Goal: Find specific page/section

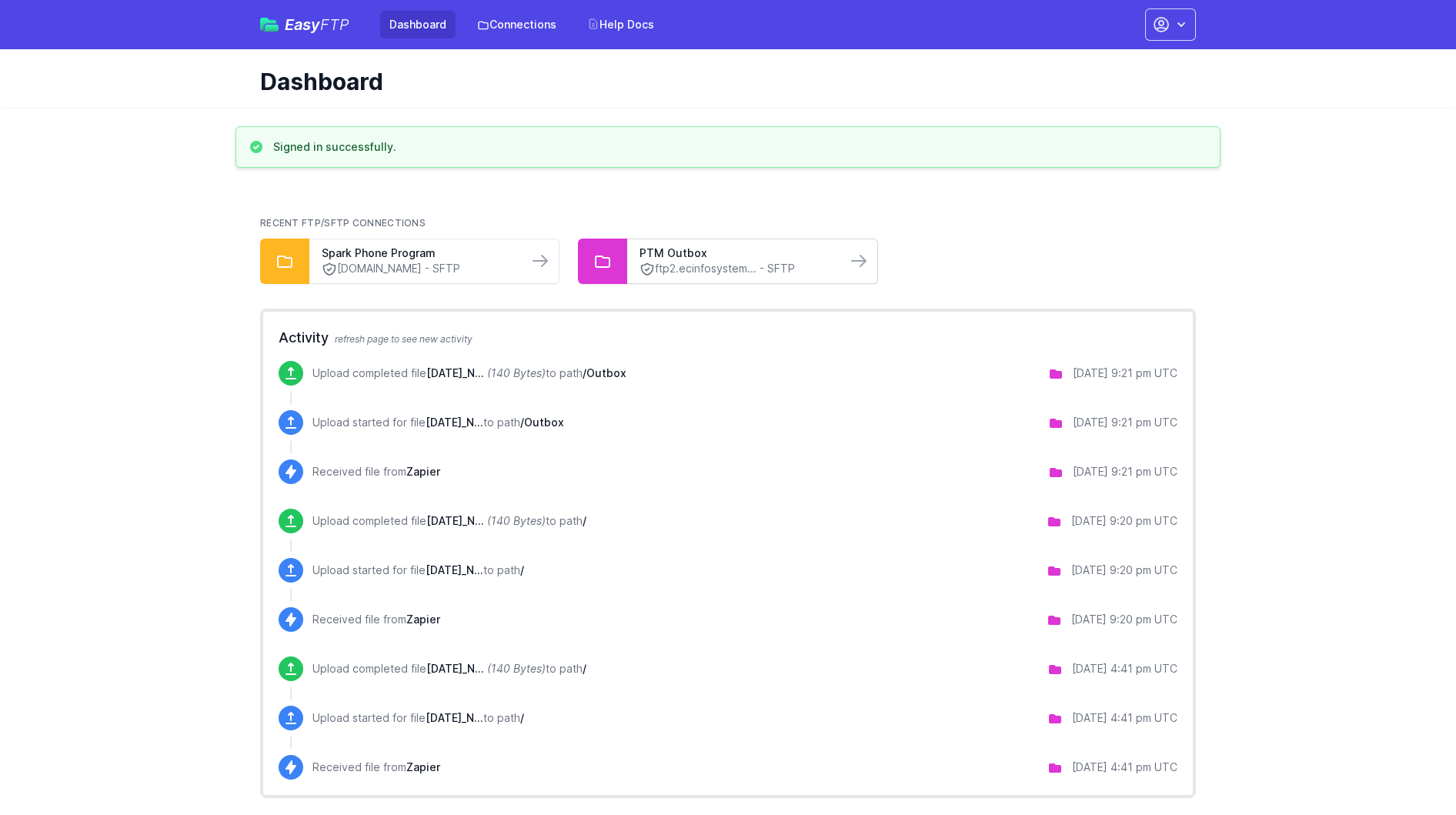
click at [749, 264] on link "ftp2.ecinfosystem... - SFTP" at bounding box center [735, 269] width 194 height 16
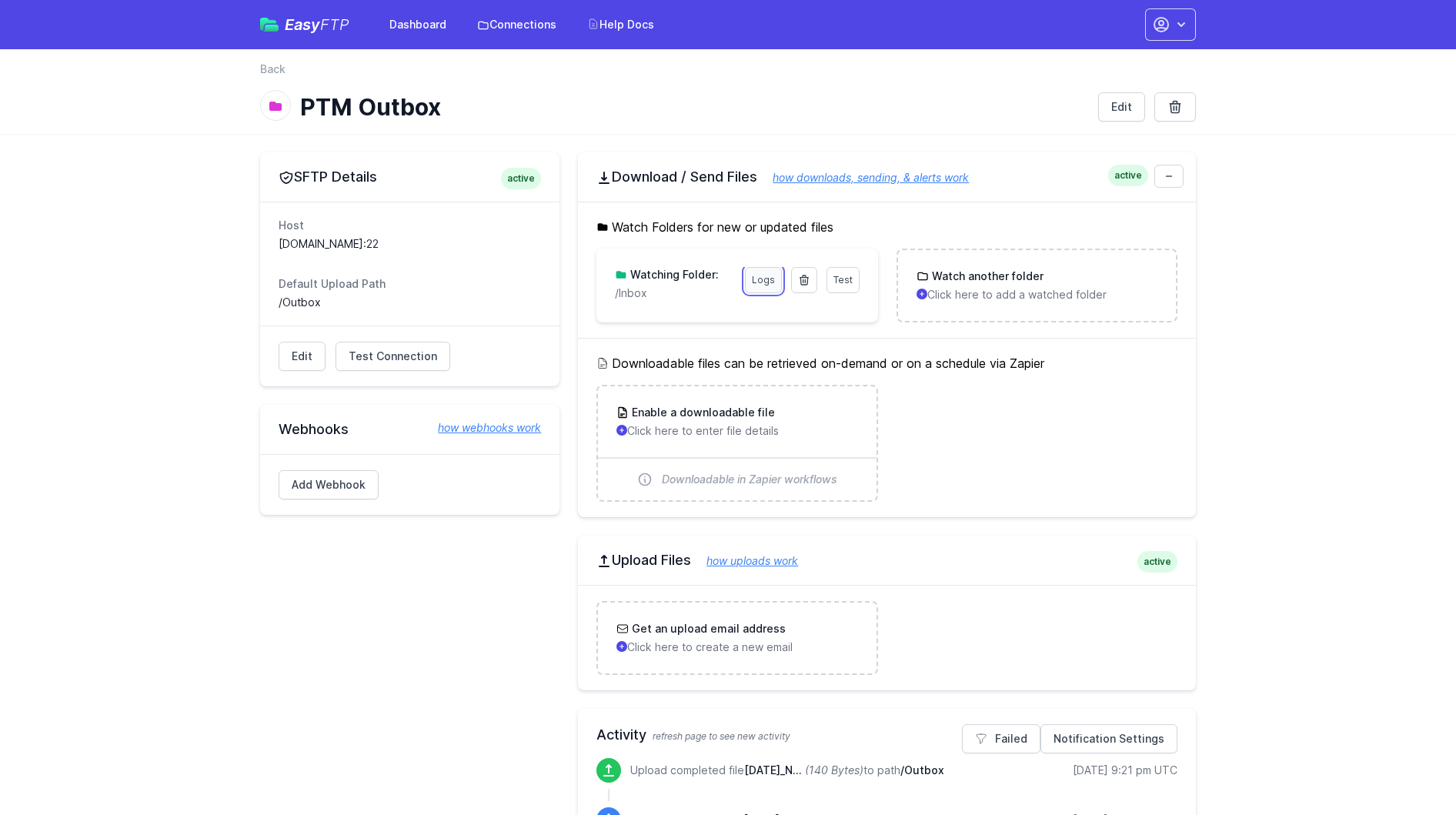
click at [769, 277] on link "Logs" at bounding box center [762, 280] width 37 height 26
